Goal: Transaction & Acquisition: Book appointment/travel/reservation

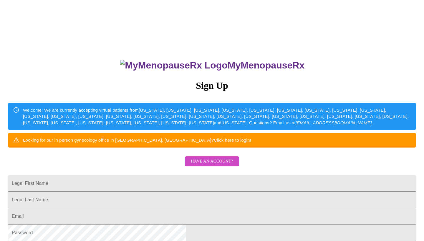
click at [201, 165] on span "Have an account?" at bounding box center [212, 161] width 42 height 7
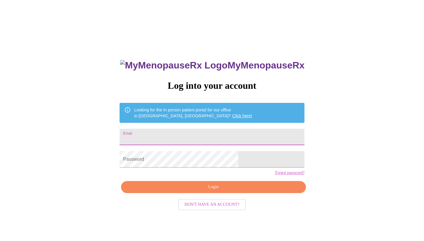
type input "[PERSON_NAME][EMAIL_ADDRESS][DOMAIN_NAME]"
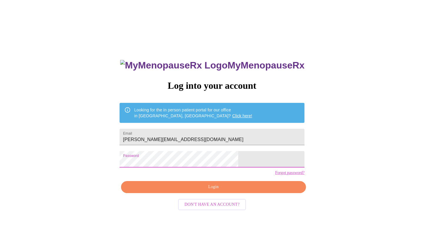
click at [226, 191] on span "Login" at bounding box center [213, 187] width 171 height 7
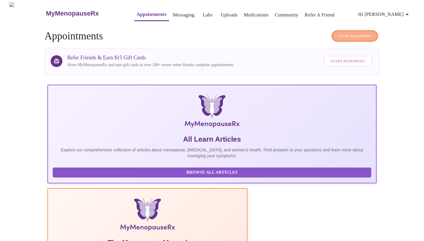
click at [356, 33] on span "Create Appointment" at bounding box center [354, 36] width 33 height 7
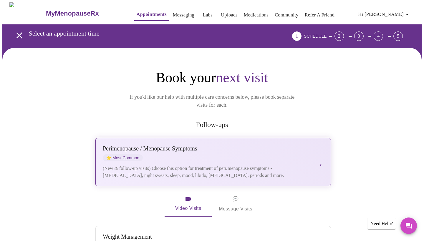
click at [171, 149] on div "[MEDICAL_DATA] / Menopause Symptoms ⭐ Most Common" at bounding box center [207, 153] width 209 height 16
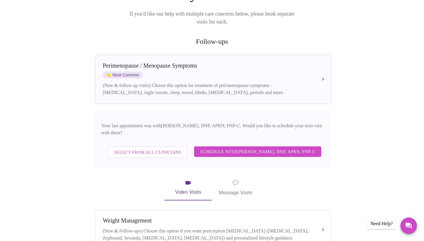
scroll to position [84, 0]
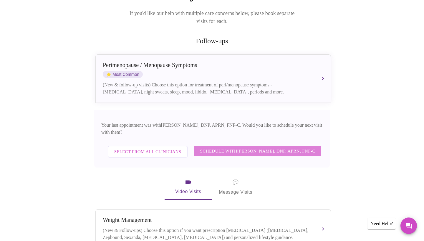
click at [263, 147] on span "Schedule with [PERSON_NAME], DNP, APRN, FNP-C" at bounding box center [257, 151] width 115 height 8
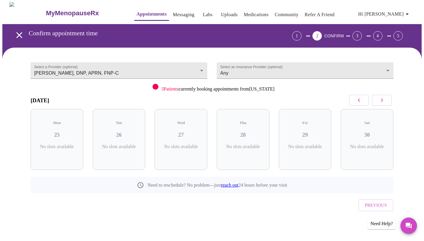
scroll to position [0, 0]
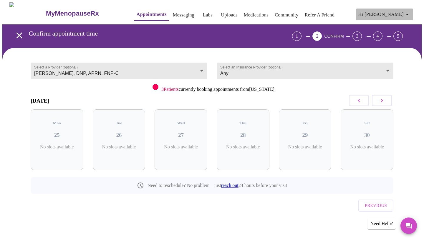
click at [409, 14] on icon "button" at bounding box center [406, 14] width 7 height 7
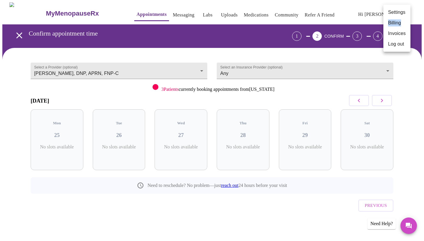
click at [392, 24] on li "Billing" at bounding box center [396, 23] width 27 height 11
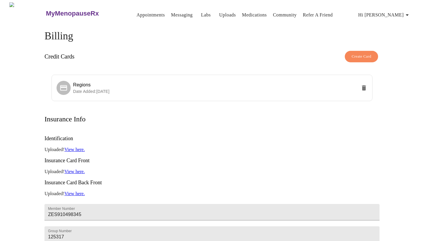
click at [397, 16] on span "Hi [PERSON_NAME]" at bounding box center [384, 15] width 52 height 8
click at [395, 35] on li "Invoices" at bounding box center [396, 34] width 27 height 11
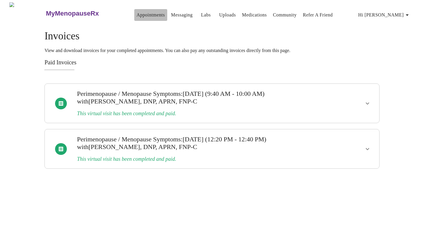
click at [141, 14] on link "Appointments" at bounding box center [150, 15] width 28 height 8
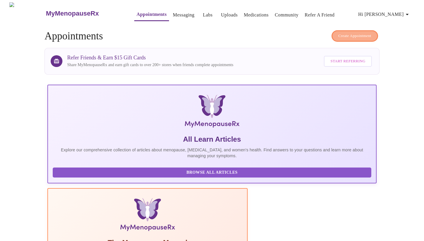
click at [342, 37] on button "Create Appointment" at bounding box center [354, 35] width 46 height 11
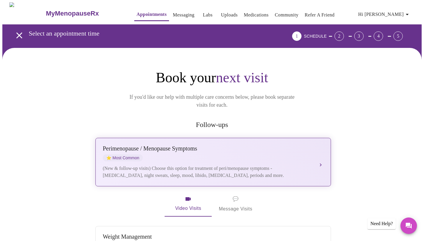
click at [295, 138] on button "[MEDICAL_DATA] / Menopause Symptoms ⭐ Most Common (New & follow-up visits) Choo…" at bounding box center [212, 162] width 235 height 49
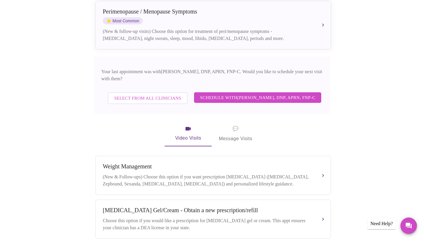
scroll to position [136, 0]
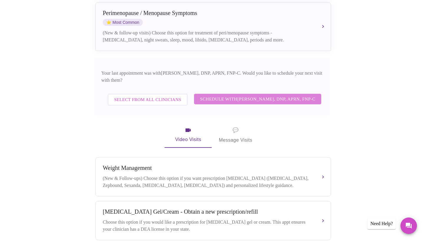
click at [222, 95] on span "Schedule with [PERSON_NAME], DNP, APRN, FNP-C" at bounding box center [257, 99] width 115 height 8
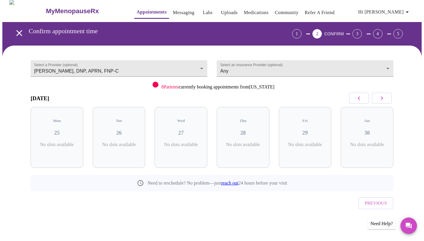
scroll to position [0, 0]
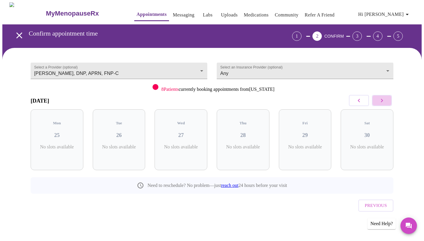
click at [380, 101] on icon "button" at bounding box center [381, 100] width 7 height 7
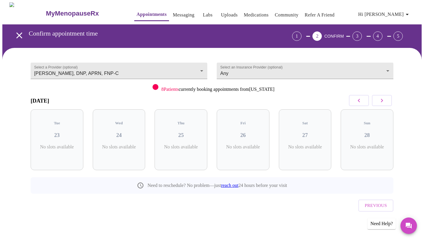
click at [380, 101] on icon "button" at bounding box center [381, 100] width 7 height 7
click at [361, 100] on icon "button" at bounding box center [358, 100] width 7 height 7
click at [119, 132] on h3 "06" at bounding box center [118, 135] width 43 height 6
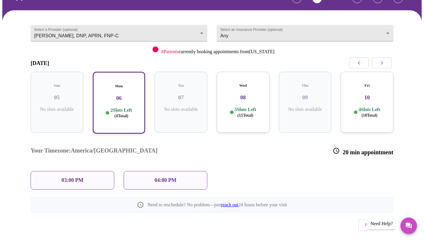
scroll to position [37, 0]
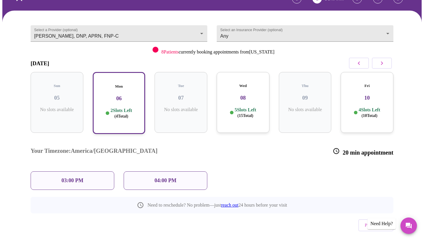
click at [154, 178] on p "04:00 PM" at bounding box center [165, 181] width 22 height 6
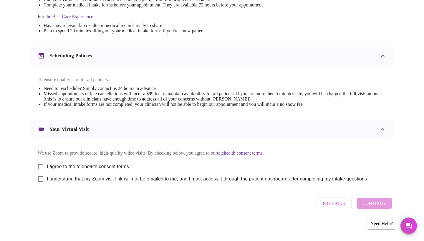
scroll to position [185, 0]
click at [43, 165] on input "I agree to the telehealth consent terms" at bounding box center [40, 167] width 12 height 12
checkbox input "true"
click at [42, 179] on input "I understand that my Zoom visit link will not be emailed to me, and I must acce…" at bounding box center [40, 179] width 12 height 12
checkbox input "true"
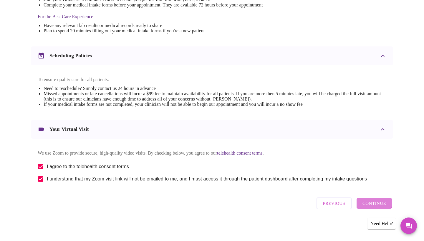
click at [372, 204] on span "Continue" at bounding box center [374, 204] width 24 height 8
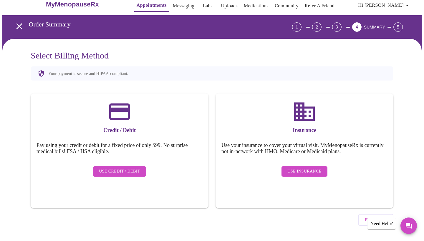
click at [302, 168] on span "Use Insurance" at bounding box center [304, 171] width 34 height 7
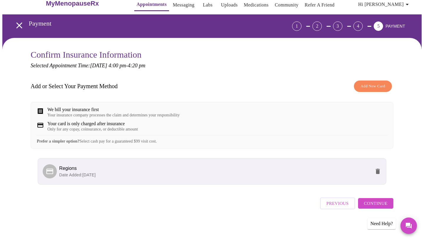
scroll to position [15, 0]
click at [368, 204] on span "Continue" at bounding box center [376, 204] width 24 height 8
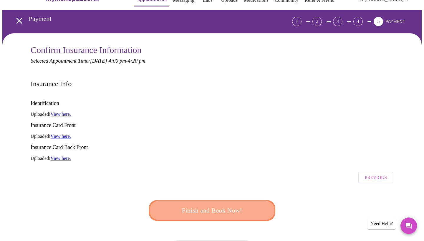
click at [229, 205] on span "Finish and Book Now!" at bounding box center [211, 210] width 109 height 11
